Goal: Information Seeking & Learning: Check status

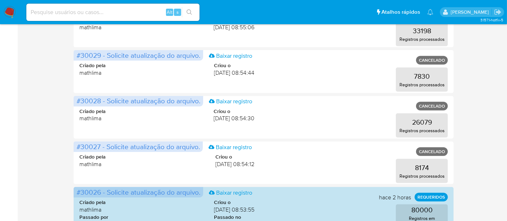
scroll to position [399, 0]
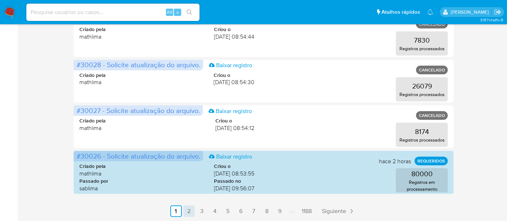
click at [191, 210] on link "2" at bounding box center [189, 211] width 12 height 12
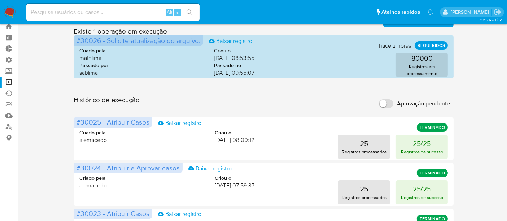
scroll to position [40, 0]
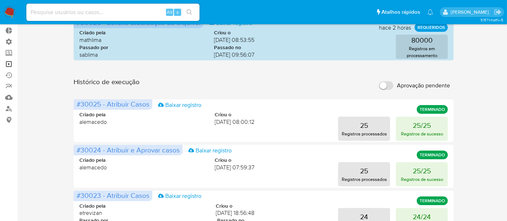
click at [7, 64] on link "Operações em massa" at bounding box center [43, 63] width 86 height 11
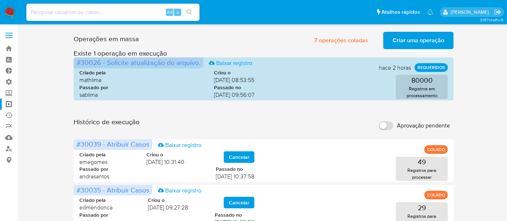
click at [58, 13] on input at bounding box center [112, 12] width 173 height 9
paste input "czjv0XcwM15j8IDAVYxktC3V"
type input "czjv0XcwM15j8IDAVYxktC3V"
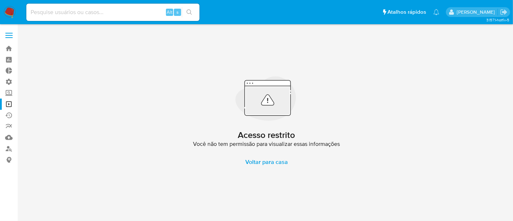
drag, startPoint x: 65, startPoint y: 68, endPoint x: 64, endPoint y: 36, distance: 31.8
click at [65, 65] on div "Acesso restrito Você não tem permissão para visualizar essas informações Voltar…" at bounding box center [267, 122] width 482 height 187
click at [41, 12] on input at bounding box center [112, 12] width 173 height 9
paste input "czjv0XcwM15j8IDAVYxktC3V"
click at [31, 12] on input "czjv0XcwM15j8IDAVYxktC3V" at bounding box center [112, 12] width 173 height 9
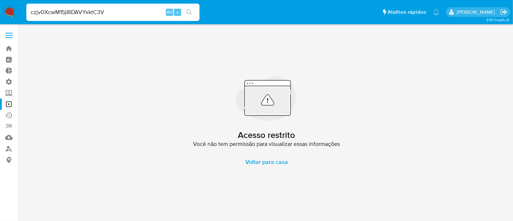
click at [32, 11] on input "czjv0XcwM15j8IDAVYxktC3V" at bounding box center [112, 12] width 173 height 9
type input "czjv0XcwM15j8IDAVYxktC3V"
click at [190, 11] on icon "search-icon" at bounding box center [190, 12] width 6 height 6
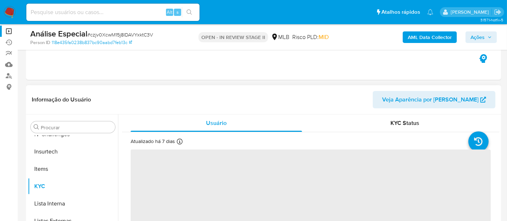
scroll to position [80, 0]
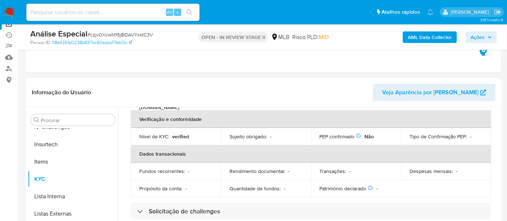
select select "10"
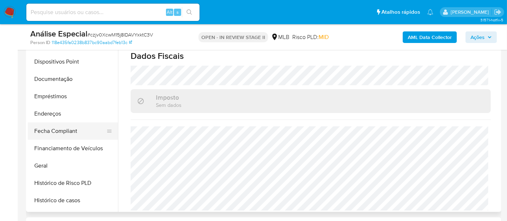
scroll to position [122, 0]
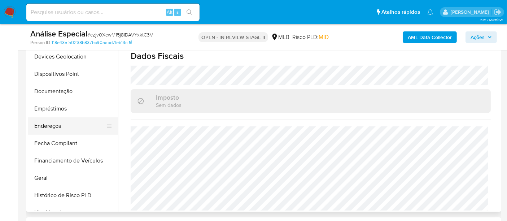
click at [57, 128] on button "Endereços" at bounding box center [70, 125] width 84 height 17
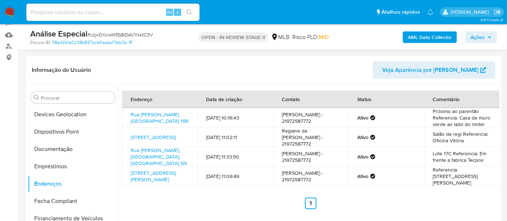
scroll to position [120, 0]
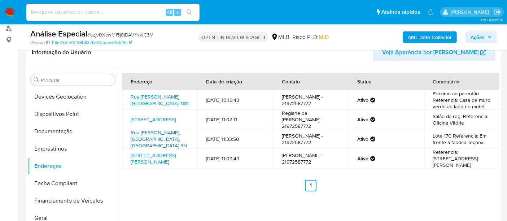
click at [157, 146] on link "Rua Alberto Torres Sn, São João De Meriti, Rio De Janeiro, 25570220, Brasil SN" at bounding box center [159, 139] width 56 height 20
click at [148, 165] on link "Rua Alberto Torres 17c, São João De Meriti, Rio De Janeiro, 25570220, Brasil 17C" at bounding box center [153, 159] width 45 height 14
drag, startPoint x: 431, startPoint y: 144, endPoint x: 491, endPoint y: 151, distance: 60.3
click at [462, 149] on td "Lote 17C Referencia: Em frente a fabrica Tecpox" at bounding box center [462, 138] width 75 height 19
drag, startPoint x: 127, startPoint y: 137, endPoint x: 151, endPoint y: 150, distance: 27.8
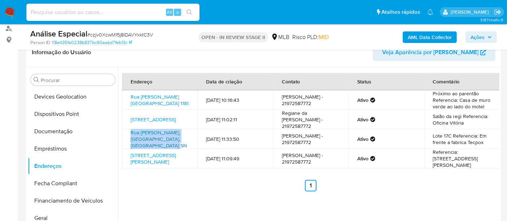
click at [151, 149] on td "Rua Alberto Torres Sn, São João De Meriti, Rio De Janeiro, 25570220, Brasil SN" at bounding box center [159, 138] width 75 height 19
drag, startPoint x: 126, startPoint y: 163, endPoint x: 180, endPoint y: 179, distance: 56.8
click at [180, 168] on td "Rua Alberto Torres 17c, São João De Meriti, Rio De Janeiro, 25570220, Brasil 17C" at bounding box center [159, 158] width 75 height 19
copy link "Rua Alberto Torres 17c, São João De Meriti, Rio De Janeiro, 25570220"
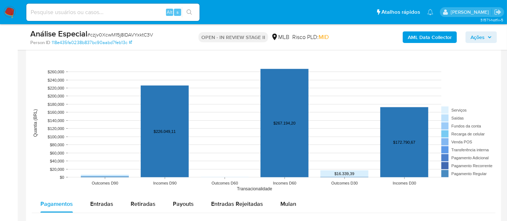
scroll to position [481, 0]
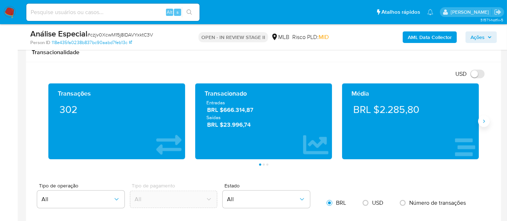
click at [462, 120] on button "Siguiente" at bounding box center [484, 122] width 12 height 12
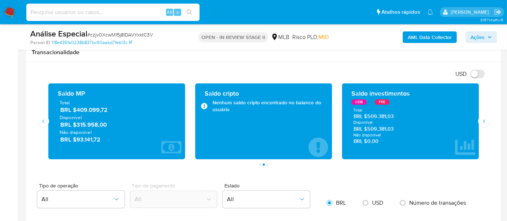
click at [58, 15] on input at bounding box center [112, 12] width 173 height 9
paste input "ABNo4F00BJLfYLTFurztL88g"
type input "ABNo4F00BJLfYLTFurztL88g"
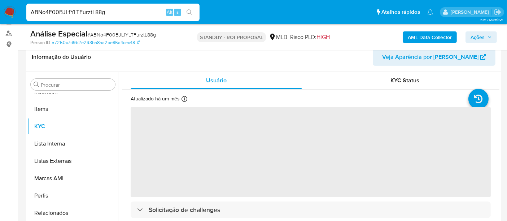
scroll to position [120, 0]
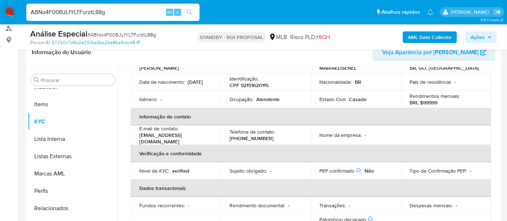
select select "10"
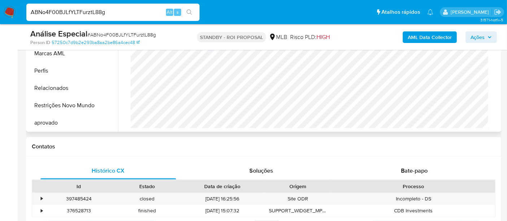
scroll to position [280, 0]
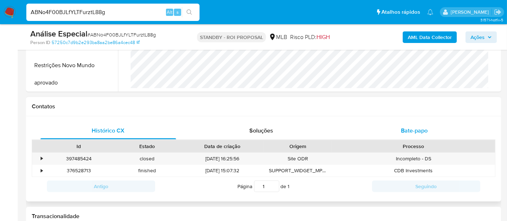
click at [408, 129] on span "Bate-papo" at bounding box center [414, 130] width 27 height 8
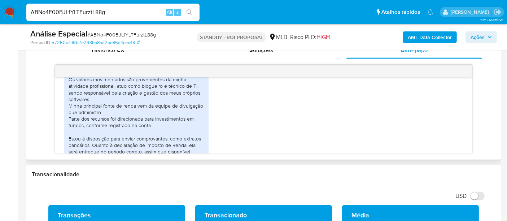
scroll to position [190, 0]
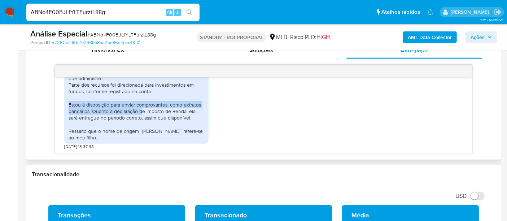
drag, startPoint x: 142, startPoint y: 112, endPoint x: 70, endPoint y: 108, distance: 72.3
click at [61, 106] on div "Olá, Maria Estamos conduzindo uma verificação adicional de segurança nas transa…" at bounding box center [263, 115] width 417 height 77
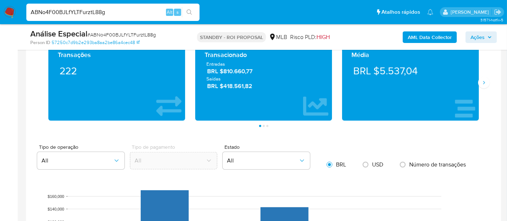
scroll to position [481, 0]
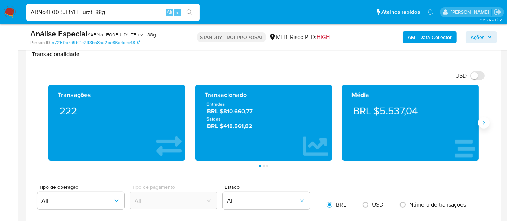
click at [462, 123] on icon "Siguiente" at bounding box center [484, 123] width 6 height 6
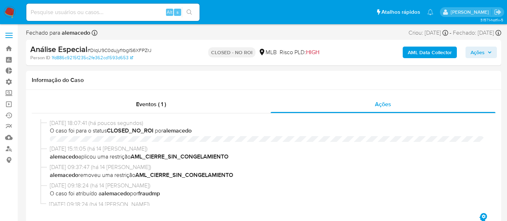
select select "10"
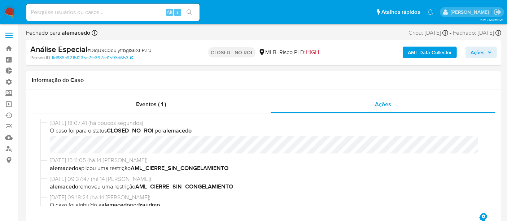
scroll to position [322, 0]
click at [9, 105] on link "Operações em massa" at bounding box center [43, 104] width 86 height 11
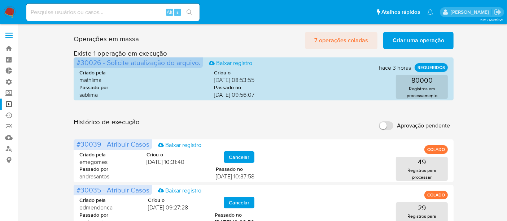
click at [344, 44] on span "7 operações coladas" at bounding box center [341, 40] width 54 height 16
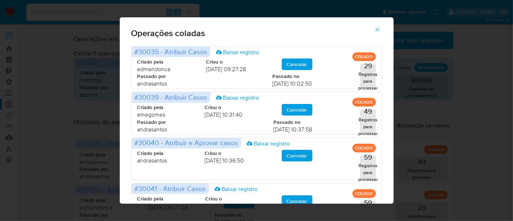
click at [381, 30] on icon "button" at bounding box center [377, 29] width 6 height 6
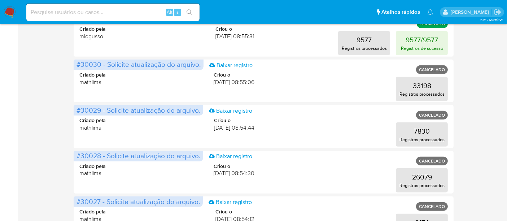
scroll to position [399, 0]
